Goal: Communication & Community: Ask a question

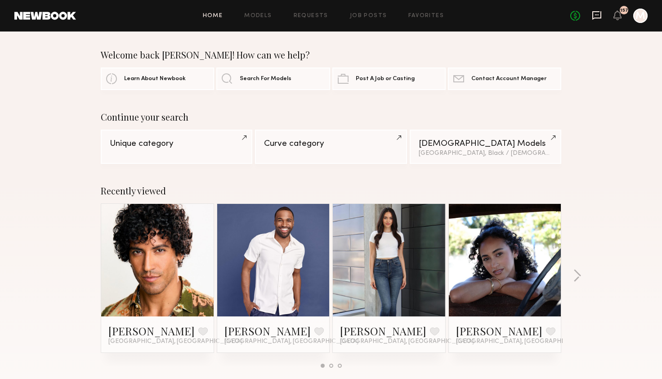
click at [597, 18] on icon at bounding box center [596, 15] width 9 height 9
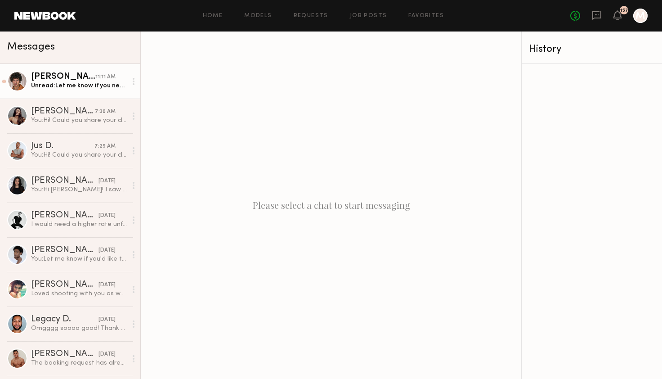
click at [66, 91] on link "Aaron V. 11:11 AM Unread: Let me know if you need anything else!" at bounding box center [70, 81] width 140 height 35
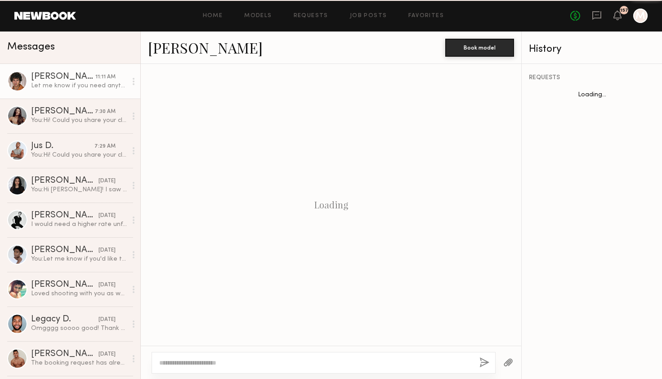
scroll to position [561, 0]
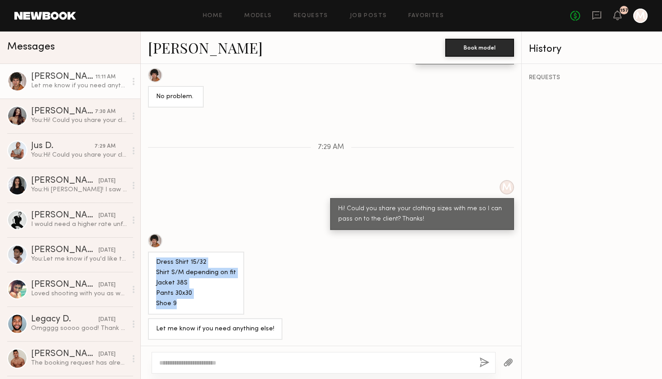
copy div "Dress Shirt 15/32 Shirt S/M depending on fit Jacket 38S Pants 30x30 Shoe 9"
drag, startPoint x: 178, startPoint y: 302, endPoint x: 152, endPoint y: 262, distance: 47.4
click at [152, 263] on div "Dress Shirt 15/32 Shirt S/M depending on fit Jacket 38S Pants 30x30 Shoe 9" at bounding box center [196, 282] width 96 height 63
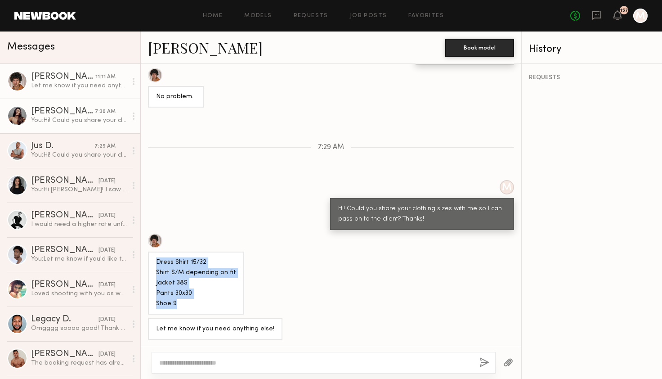
click at [112, 123] on div "You: Hi! Could you share your clothing sizes with me so I can pass on to the cl…" at bounding box center [79, 120] width 96 height 9
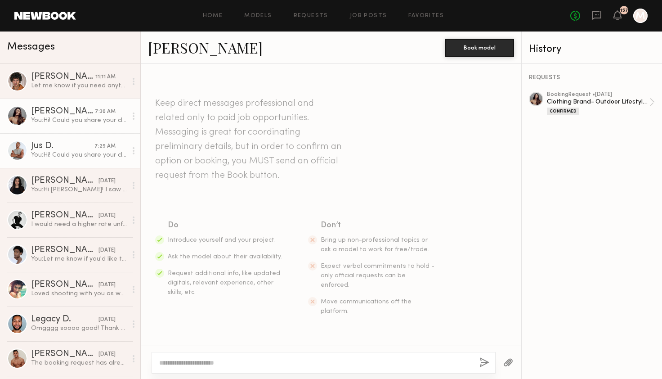
scroll to position [628, 0]
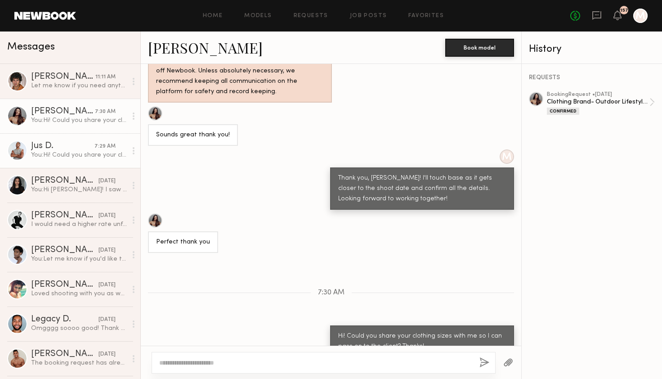
click at [108, 152] on div "You: Hi! Could you share your clothing sizes with me so I can pass on to the cl…" at bounding box center [79, 155] width 96 height 9
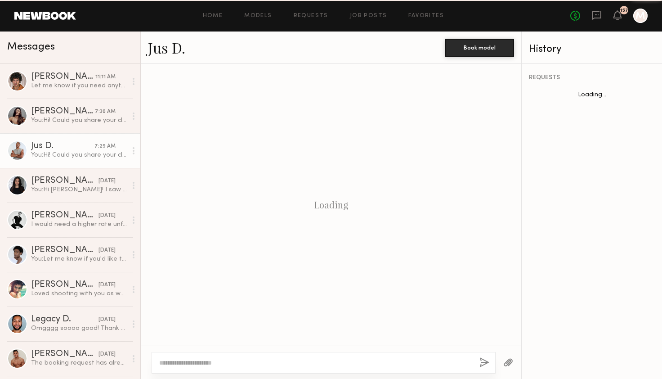
scroll to position [691, 0]
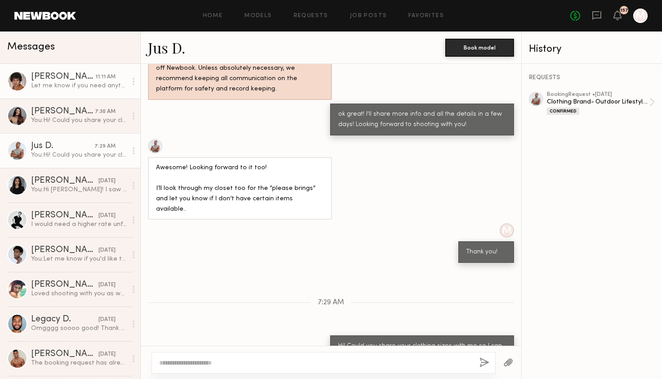
click at [90, 92] on link "Aaron V. 11:11 AM Let me know if you need anything else!" at bounding box center [70, 81] width 140 height 35
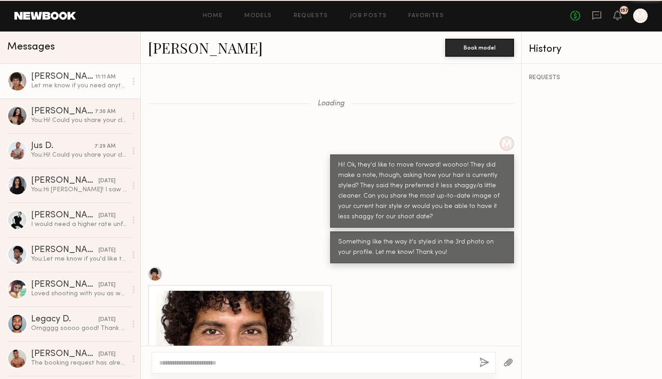
scroll to position [561, 0]
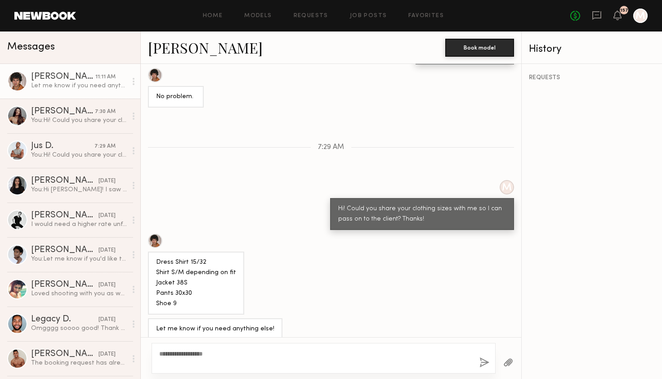
type textarea "**********"
click at [486, 360] on button "button" at bounding box center [484, 362] width 10 height 11
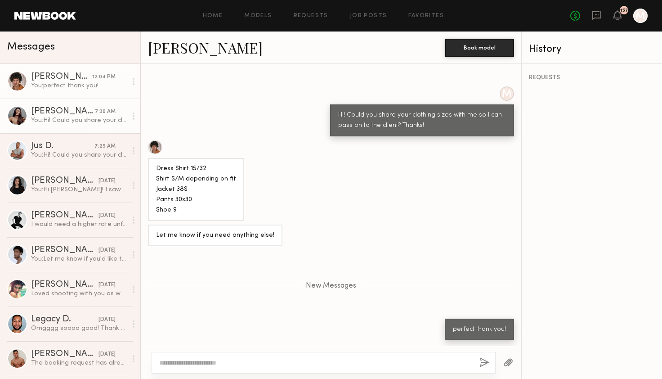
click at [60, 116] on div "You: Hi! Could you share your clothing sizes with me so I can pass on to the cl…" at bounding box center [79, 120] width 96 height 9
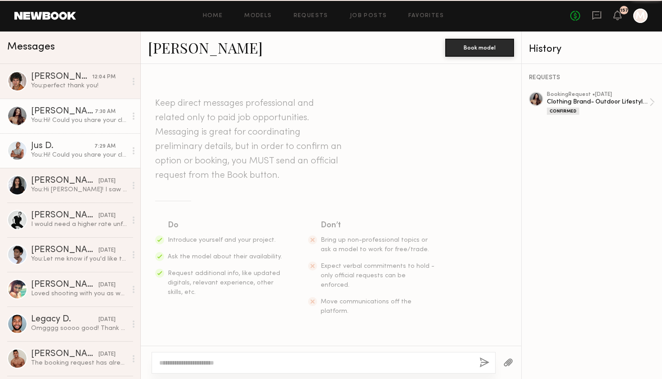
scroll to position [628, 0]
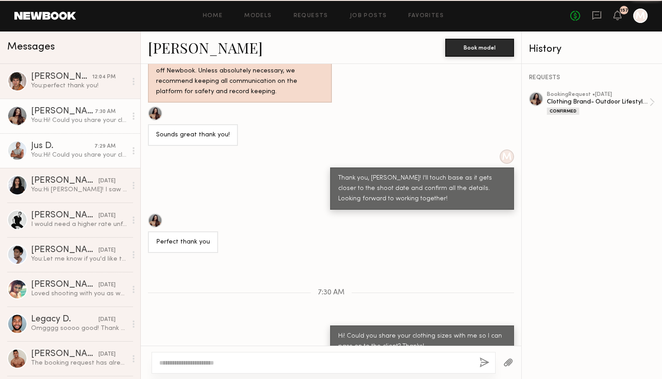
click at [62, 157] on div "You: Hi! Could you share your clothing sizes with me so I can pass on to the cl…" at bounding box center [79, 155] width 96 height 9
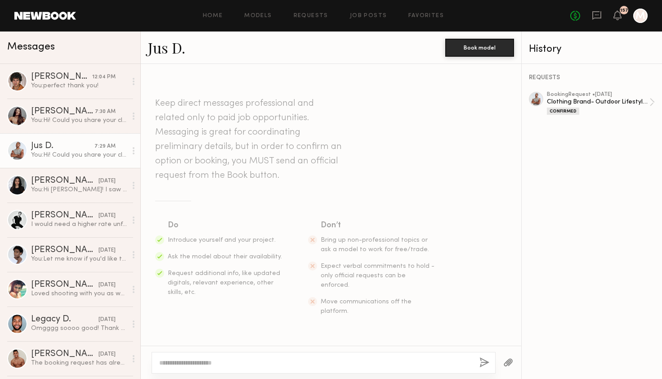
scroll to position [691, 0]
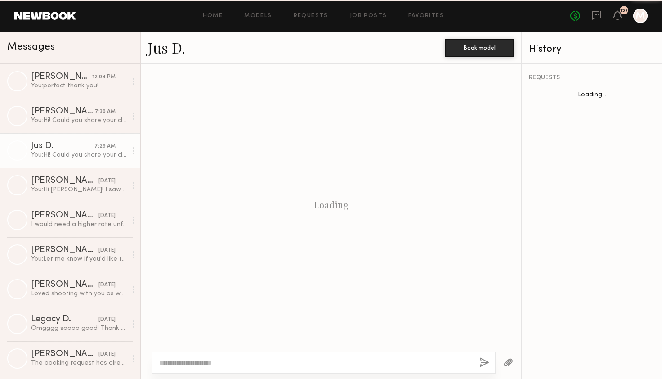
scroll to position [691, 0]
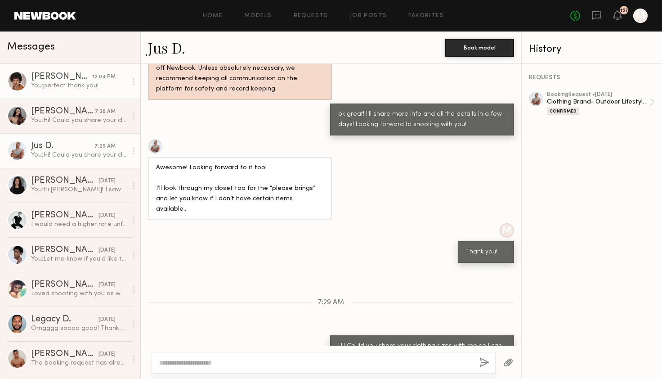
click at [70, 86] on div "You: perfect thank you!" at bounding box center [79, 85] width 96 height 9
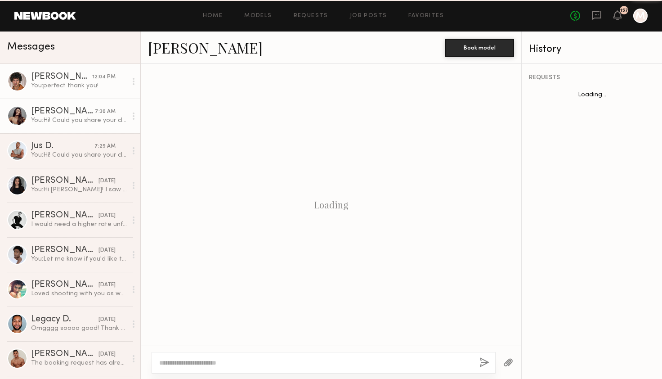
scroll to position [510, 0]
click at [78, 116] on div "You: Hi! Could you share your clothing sizes with me so I can pass on to the cl…" at bounding box center [79, 120] width 96 height 9
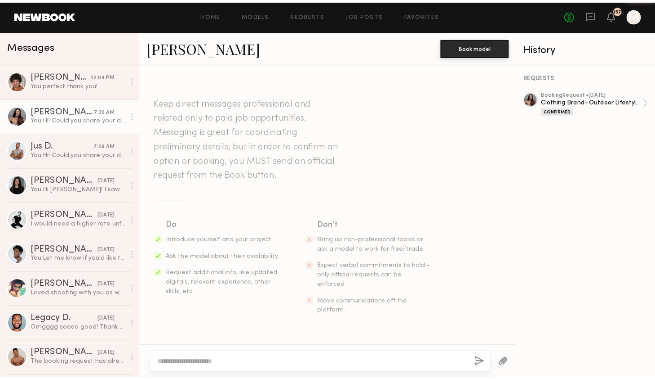
scroll to position [628, 0]
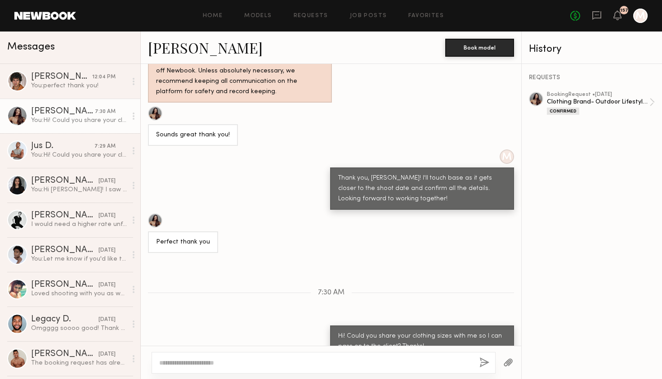
click at [175, 53] on link "[PERSON_NAME]" at bounding box center [205, 47] width 115 height 19
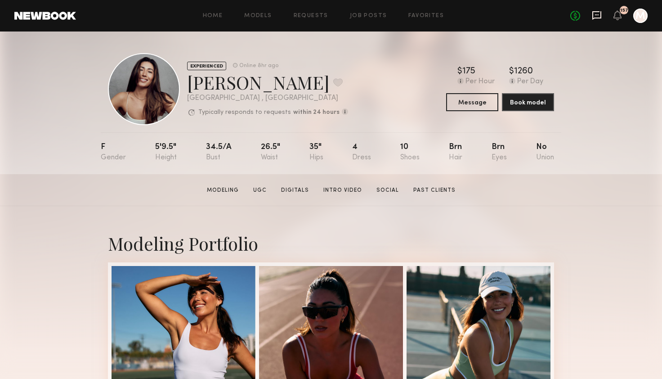
click at [596, 18] on icon at bounding box center [596, 15] width 9 height 9
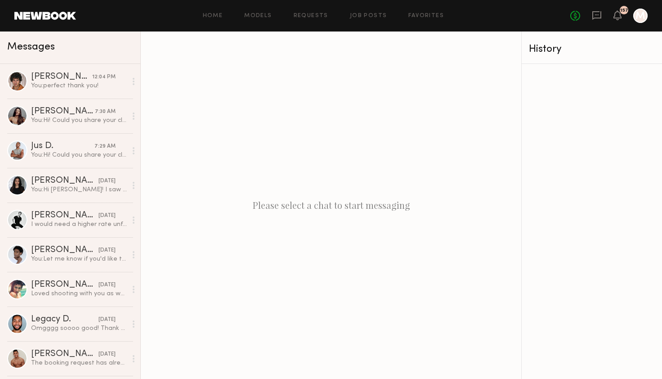
click at [368, 20] on div "Home Models Requests Job Posts Favorites Sign Out No fees up to $5,000 157 M" at bounding box center [361, 16] width 571 height 14
click at [366, 16] on link "Job Posts" at bounding box center [368, 16] width 37 height 6
